Goal: Task Accomplishment & Management: Complete application form

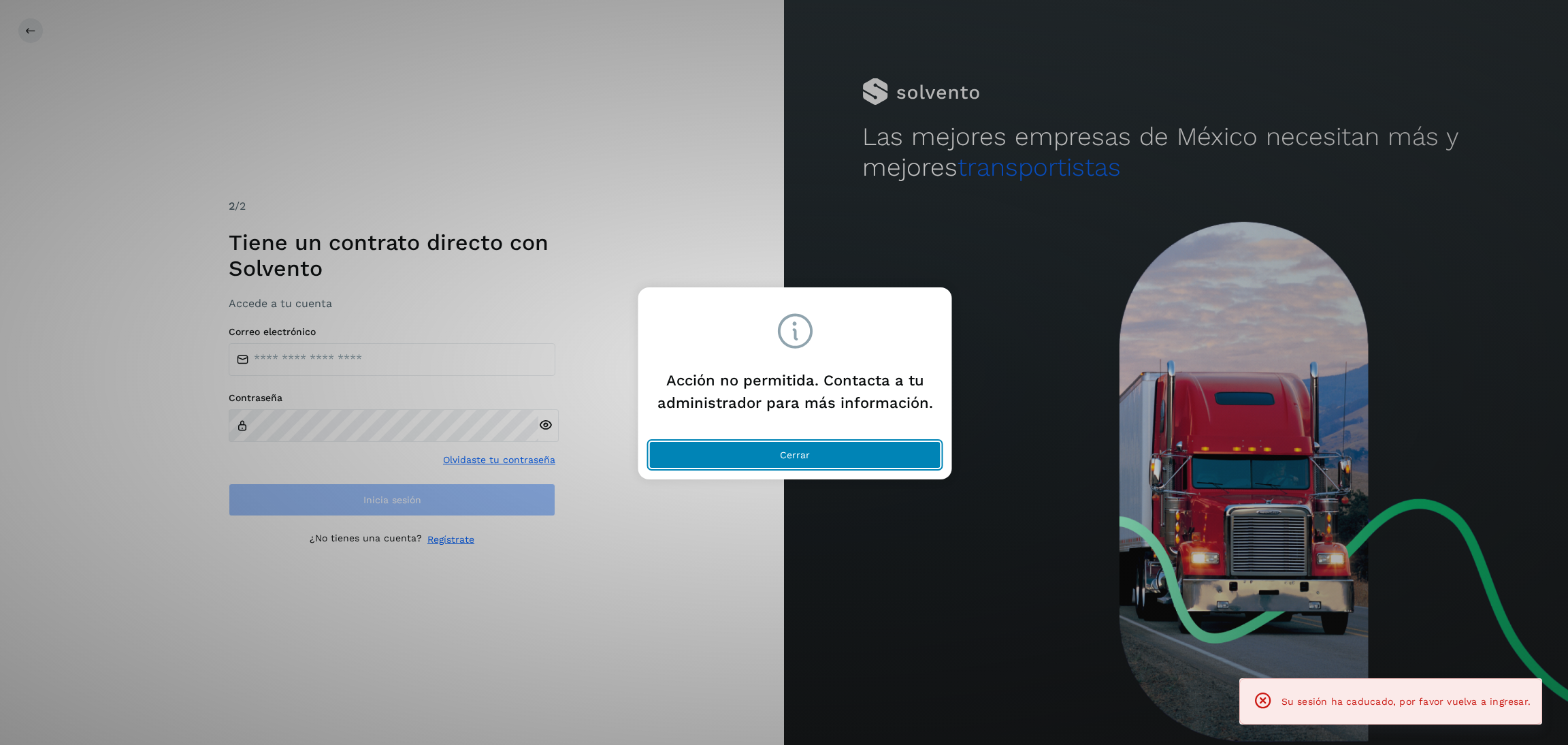
click at [893, 444] on button "Cerrar" at bounding box center [795, 455] width 292 height 27
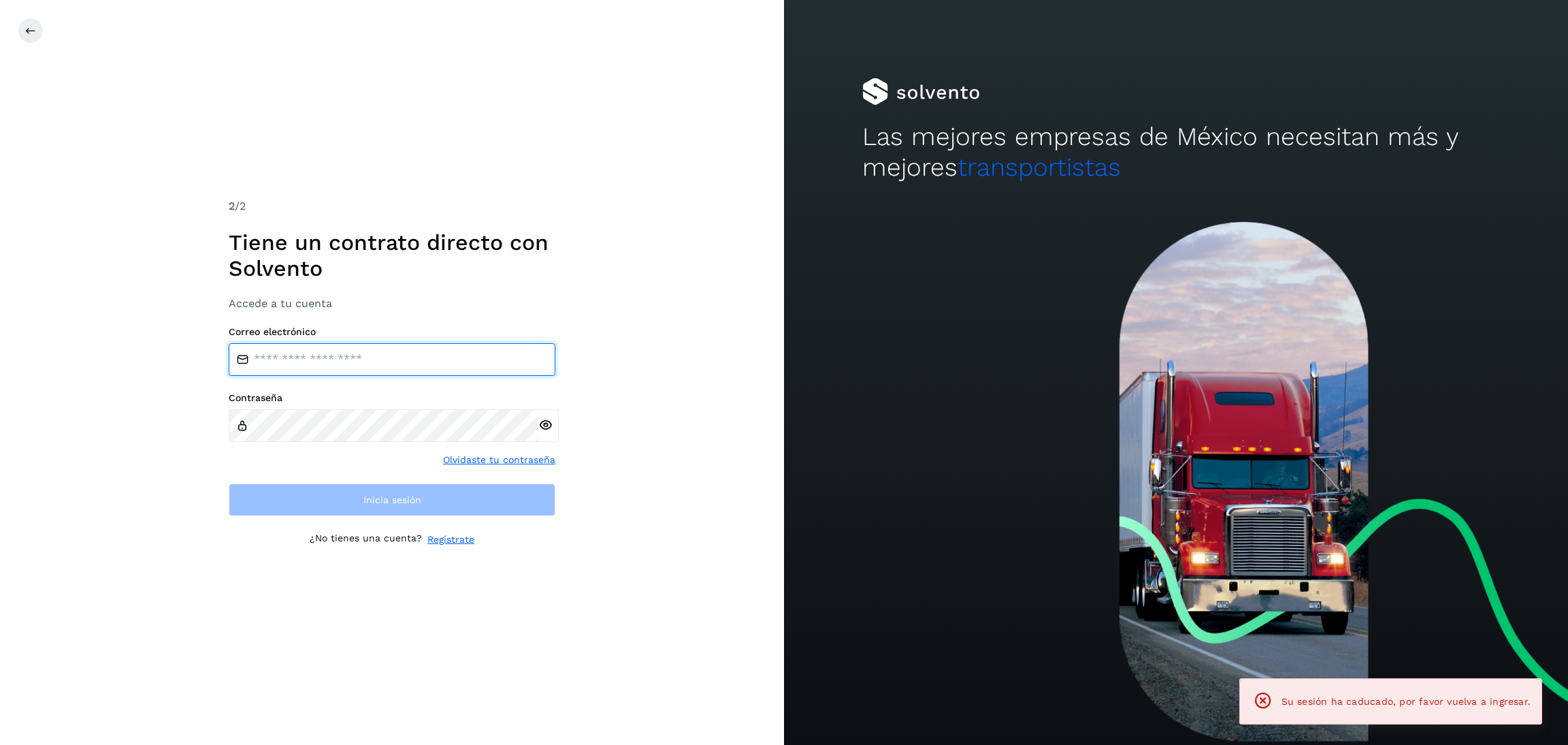
type input "**********"
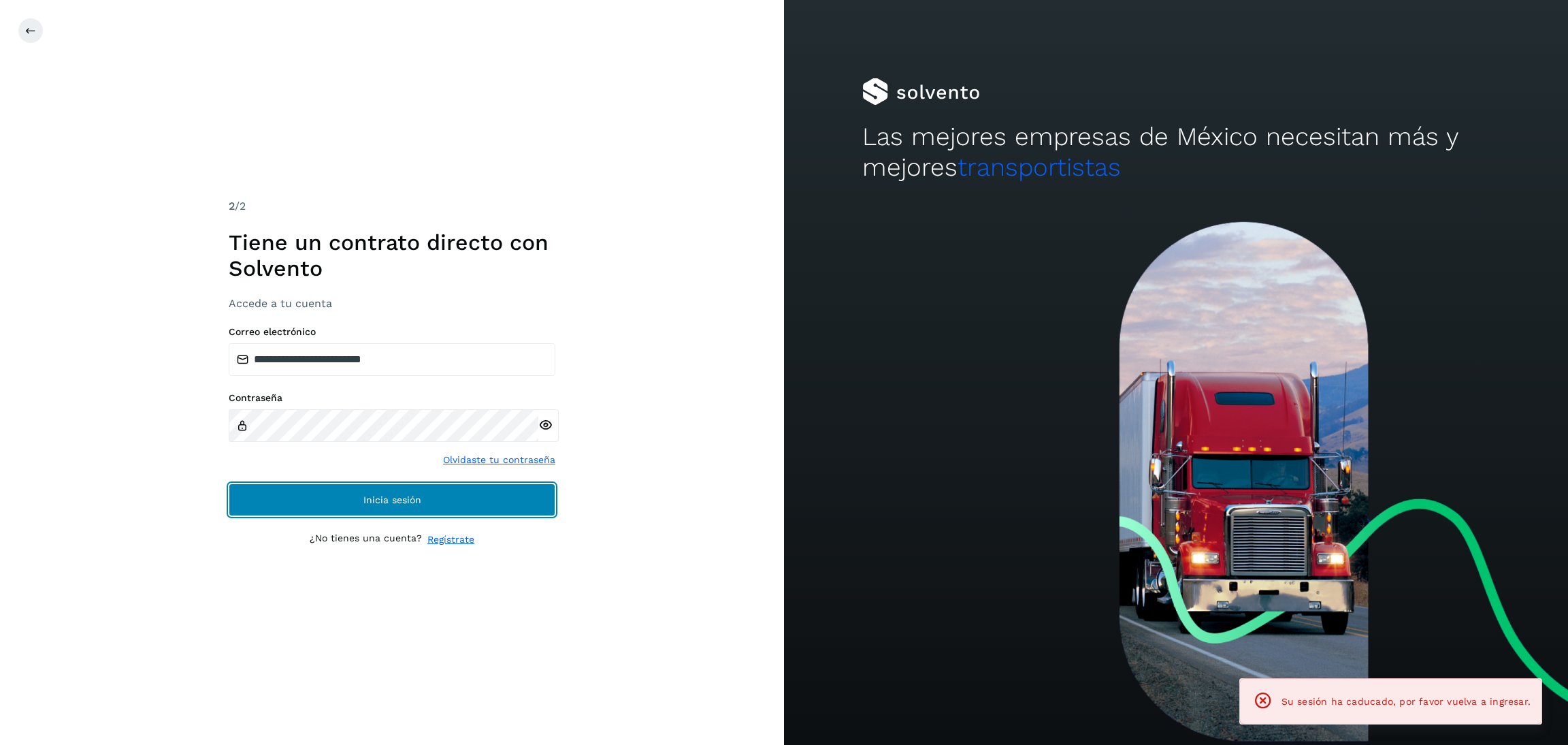
click at [370, 495] on span "Inicia sesión" at bounding box center [392, 500] width 57 height 9
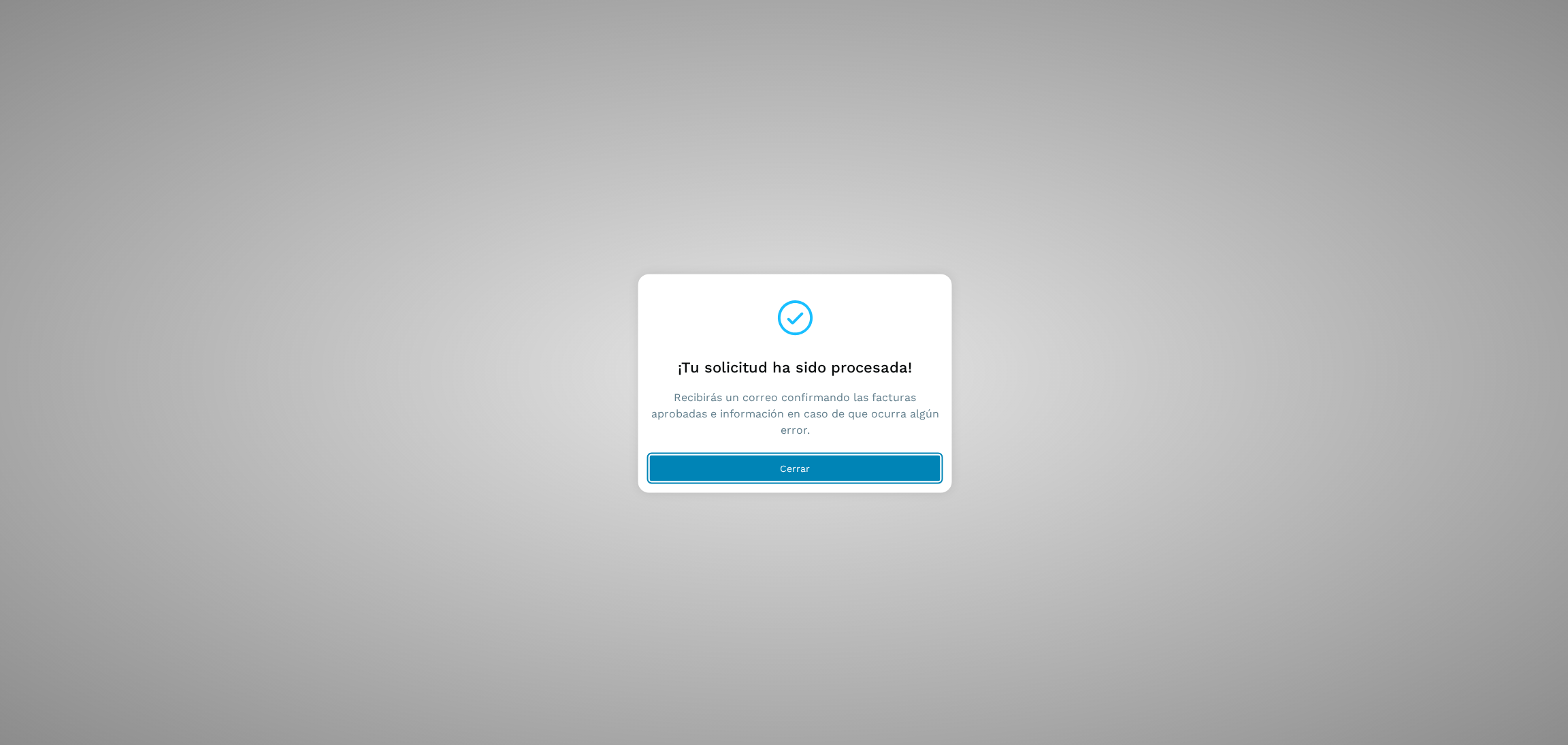
click at [797, 476] on button "Cerrar" at bounding box center [795, 469] width 292 height 27
